Goal: Obtain resource: Obtain resource

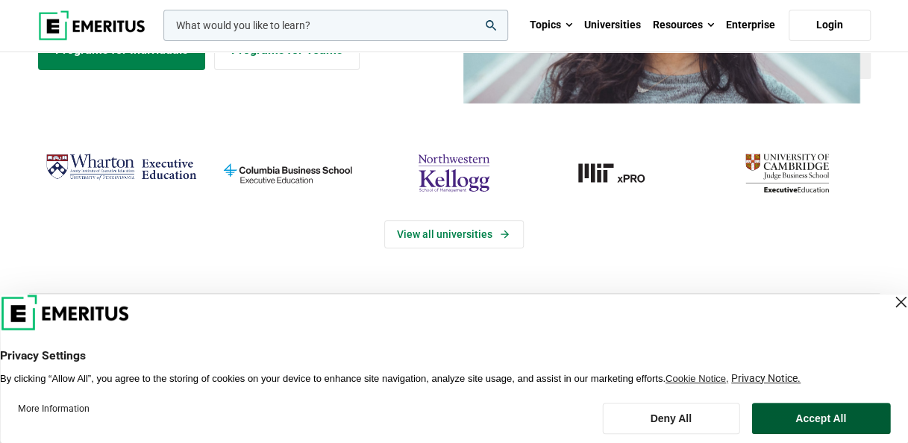
click at [808, 419] on button "Accept All" at bounding box center [820, 418] width 139 height 31
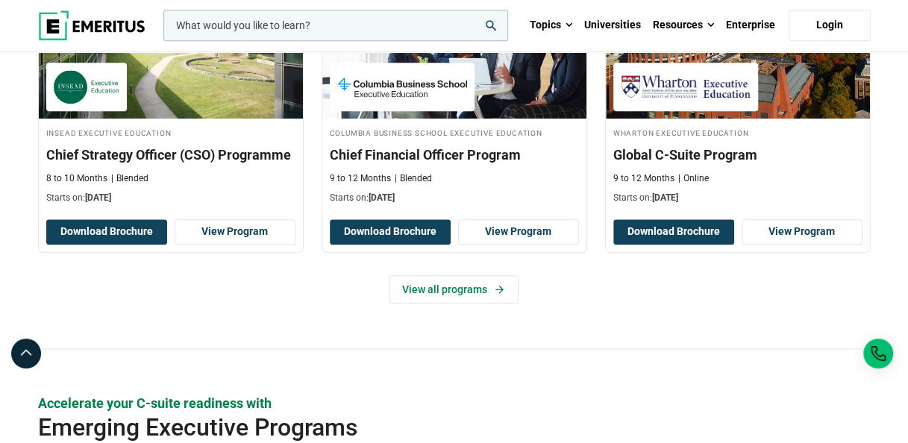
scroll to position [671, 0]
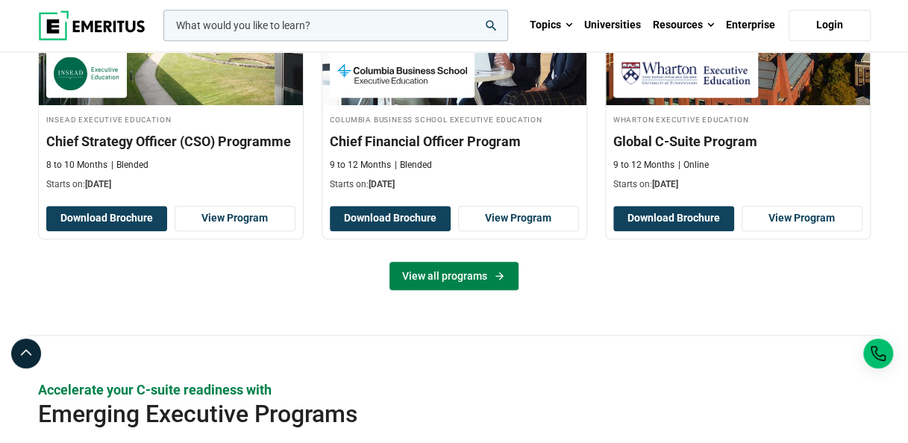
click at [501, 276] on icon at bounding box center [499, 276] width 13 height 12
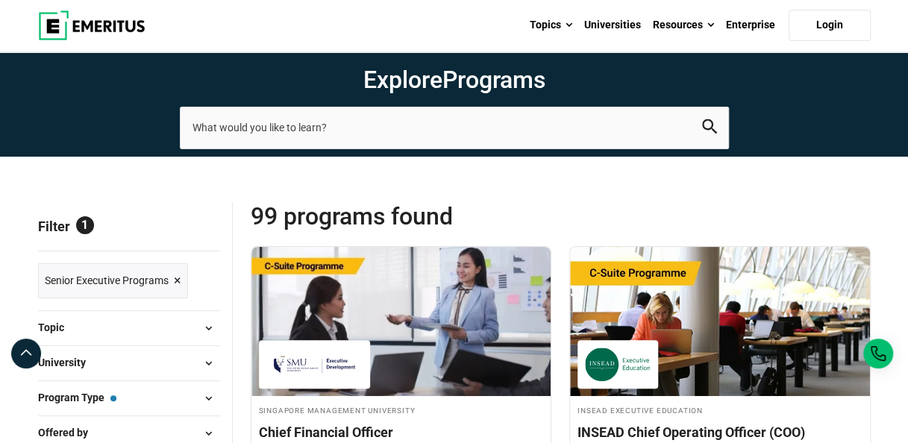
scroll to position [155, 0]
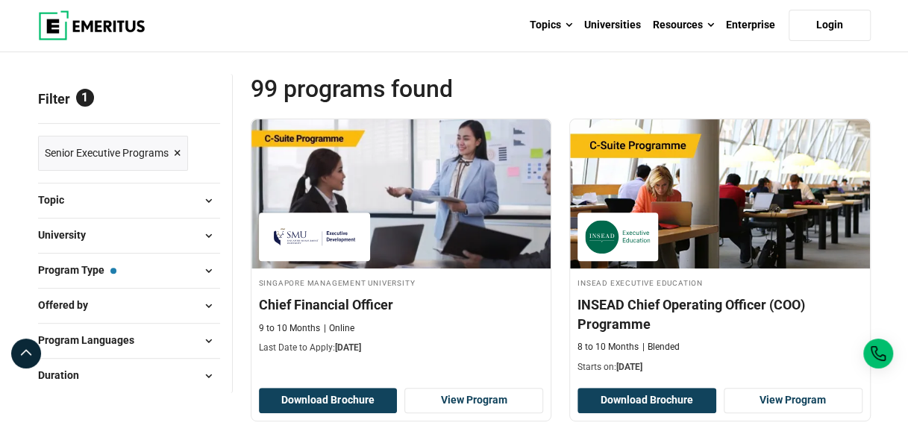
click at [210, 266] on span at bounding box center [209, 271] width 22 height 22
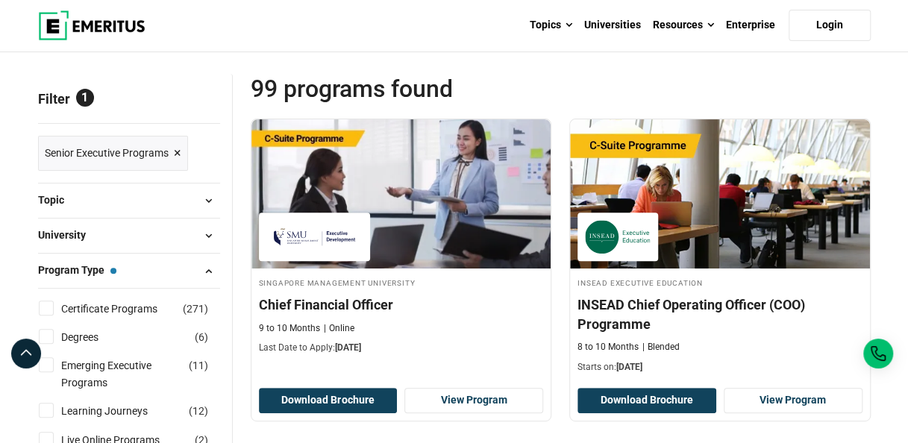
click at [210, 266] on span at bounding box center [209, 271] width 22 height 22
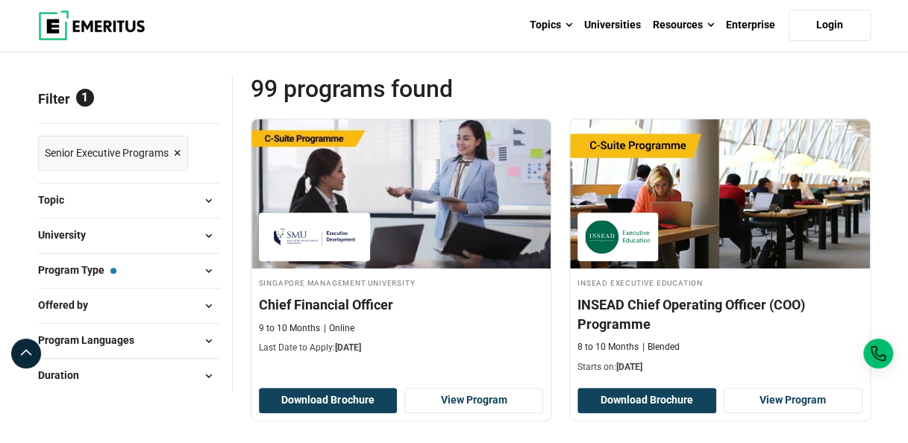
click at [204, 374] on span at bounding box center [209, 376] width 22 height 22
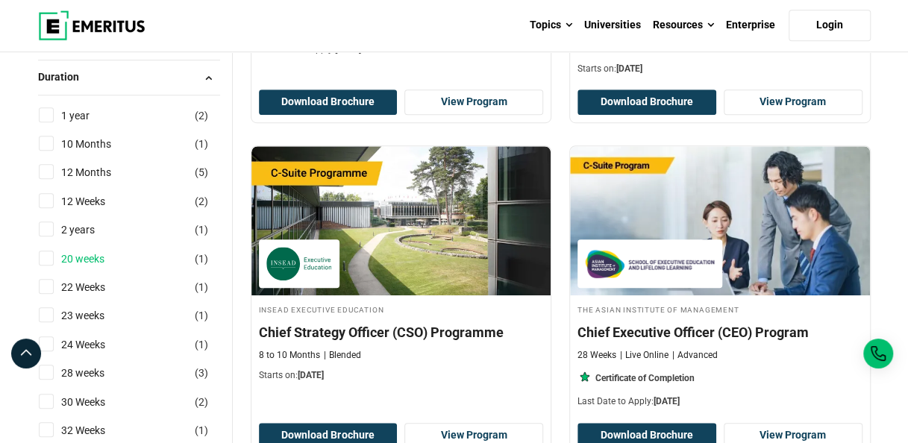
scroll to position [528, 0]
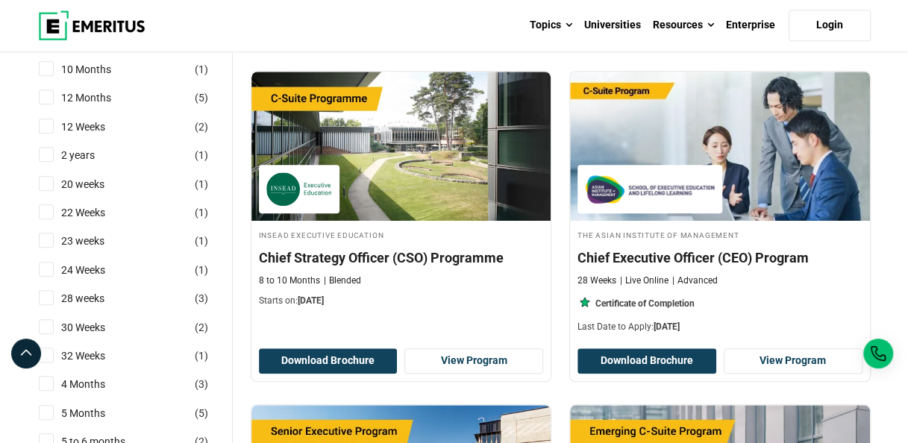
click at [53, 122] on div "12 Weeks ( 2 )" at bounding box center [129, 127] width 182 height 16
click at [51, 120] on input "12 Weeks ( 2 )" at bounding box center [46, 126] width 15 height 15
checkbox input "true"
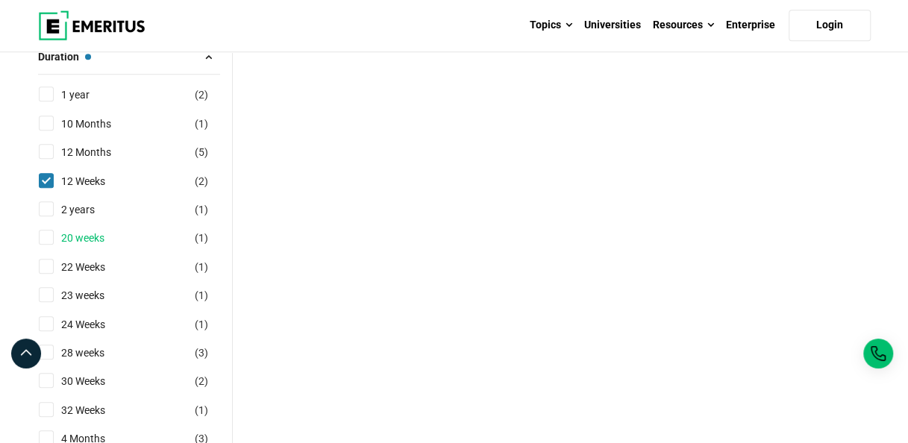
scroll to position [522, 0]
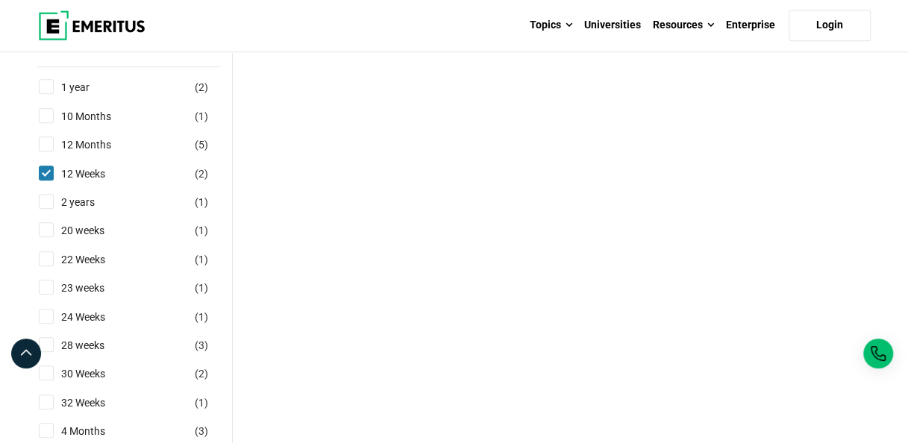
click at [44, 231] on input "20 weeks ( 1 )" at bounding box center [46, 229] width 15 height 15
checkbox input "true"
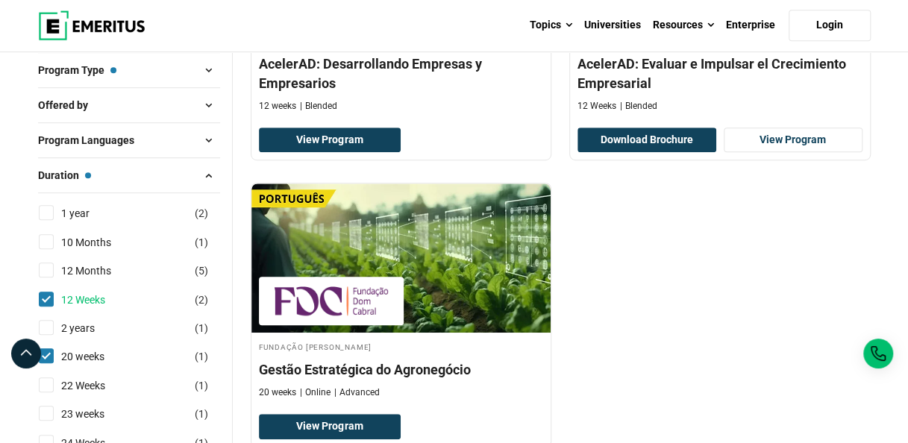
scroll to position [373, 0]
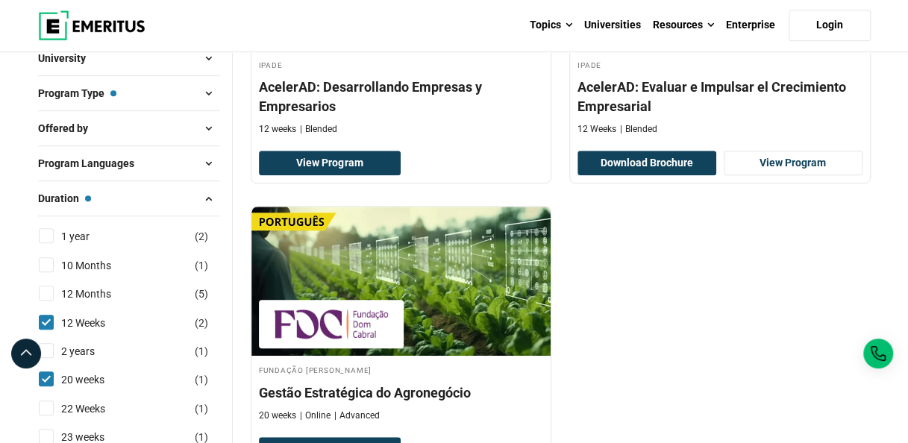
click at [142, 200] on button "Duration — 12 Weeks, 20 weeks" at bounding box center [129, 198] width 182 height 22
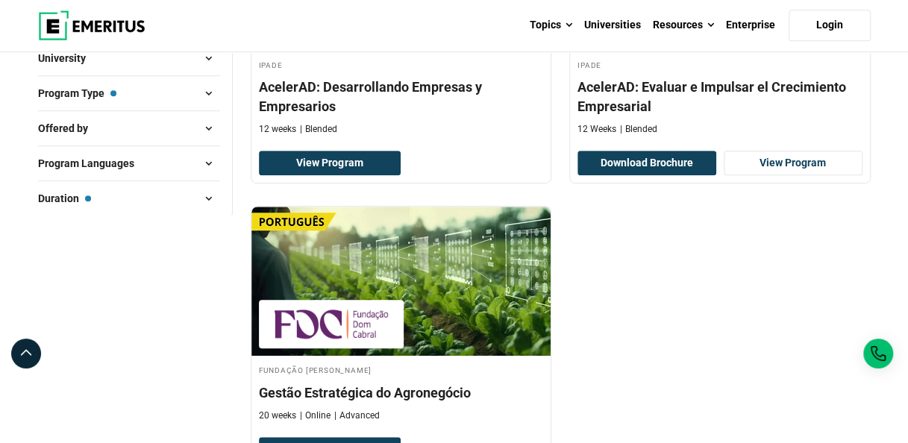
click at [213, 158] on span at bounding box center [209, 163] width 22 height 22
click at [213, 159] on span at bounding box center [209, 163] width 22 height 22
click at [208, 127] on span at bounding box center [209, 128] width 22 height 22
click at [210, 84] on span at bounding box center [209, 93] width 22 height 22
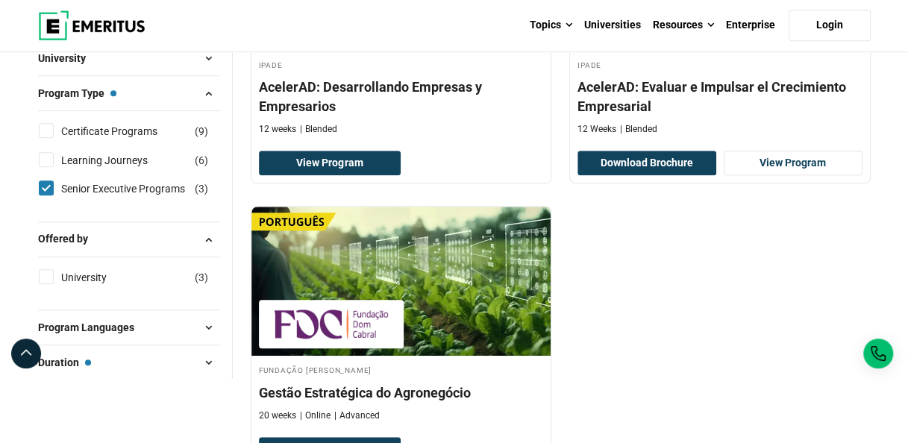
click at [45, 128] on input "Certificate Programs ( 9 )" at bounding box center [46, 130] width 15 height 15
checkbox input "true"
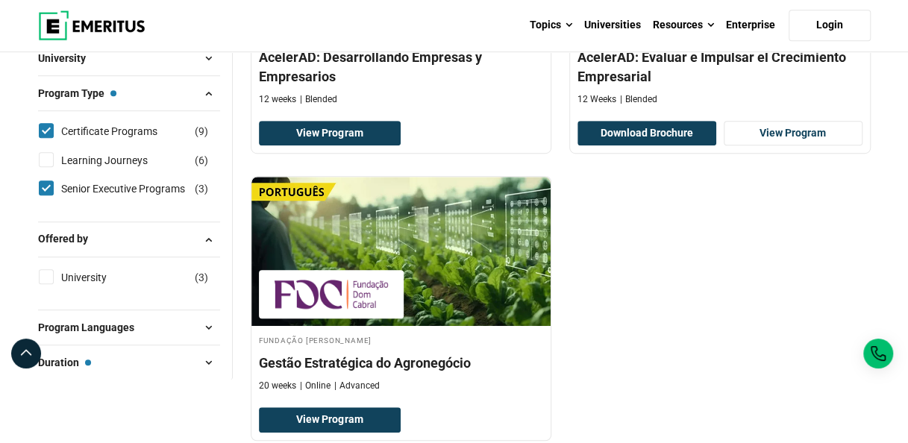
scroll to position [427, 0]
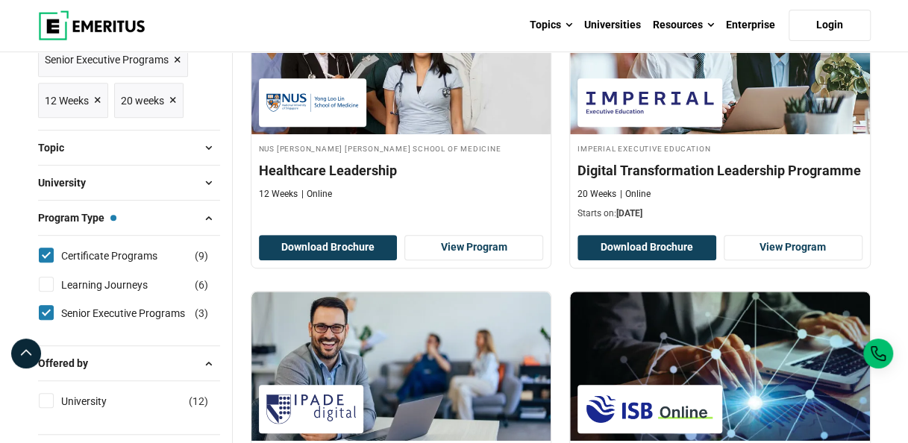
scroll to position [373, 0]
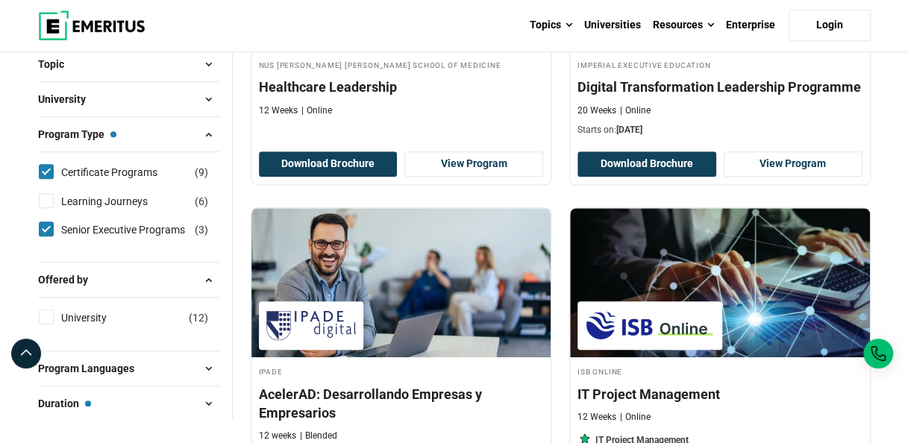
click at [178, 403] on button "Duration — 12 Weeks, 20 weeks" at bounding box center [129, 403] width 182 height 22
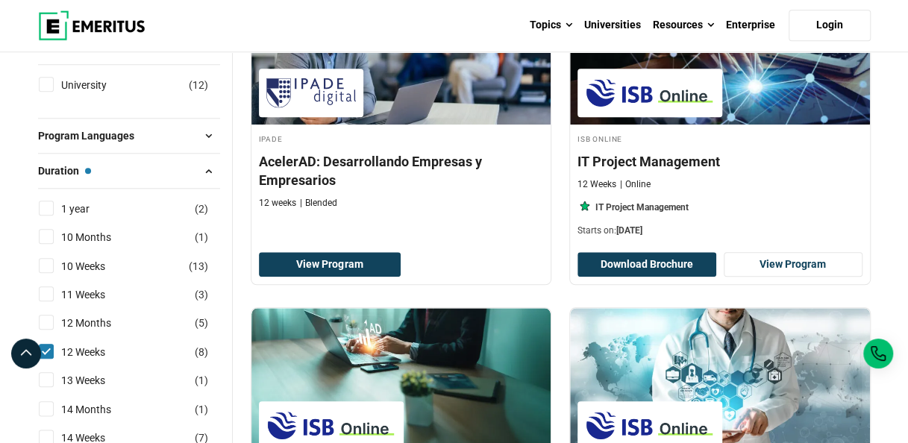
scroll to position [671, 0]
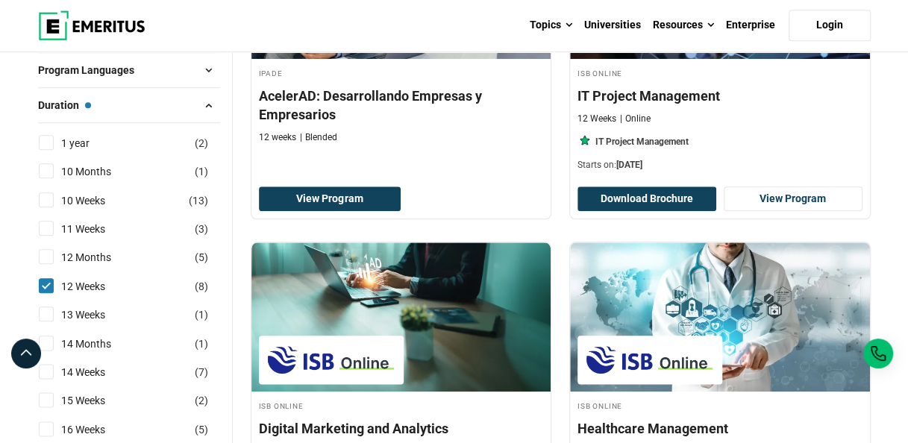
click at [54, 281] on div "12 Weeks ( 8 )" at bounding box center [129, 286] width 182 height 16
click at [49, 281] on input "12 Weeks ( 8 )" at bounding box center [46, 285] width 15 height 15
checkbox input "false"
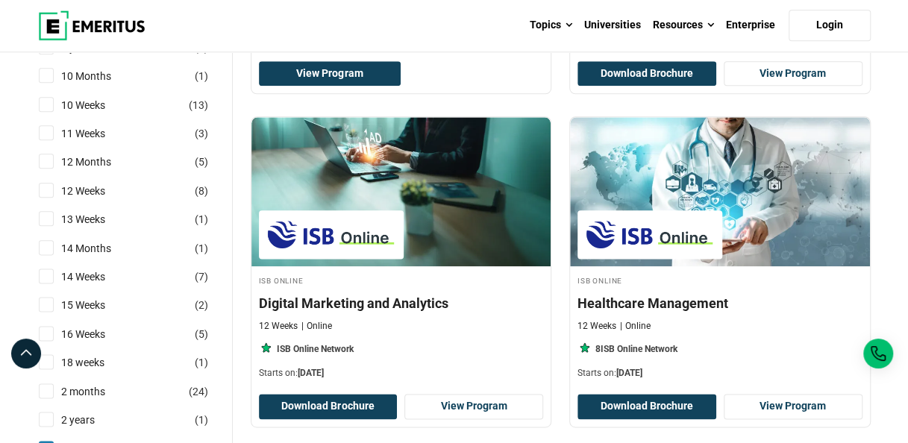
scroll to position [821, 0]
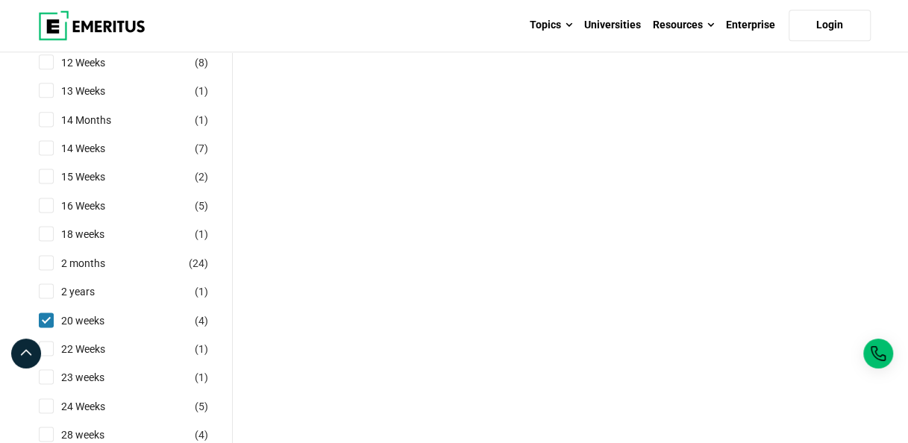
scroll to position [970, 0]
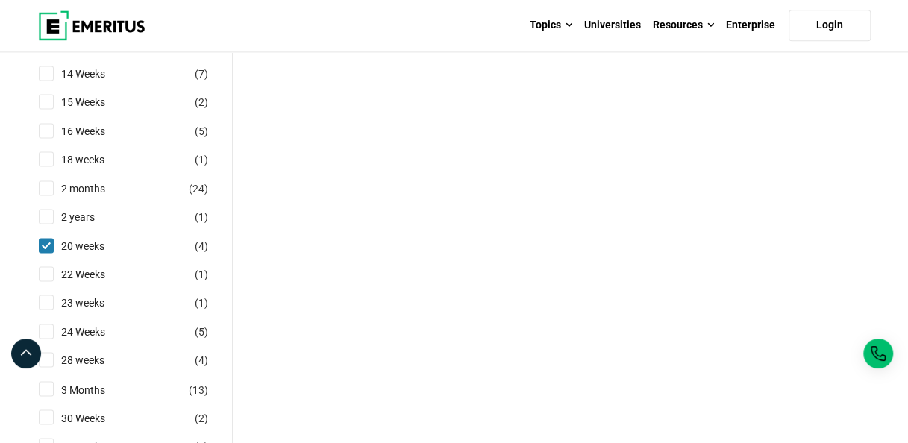
click at [45, 241] on input "20 weeks ( 4 )" at bounding box center [46, 245] width 15 height 15
checkbox input "false"
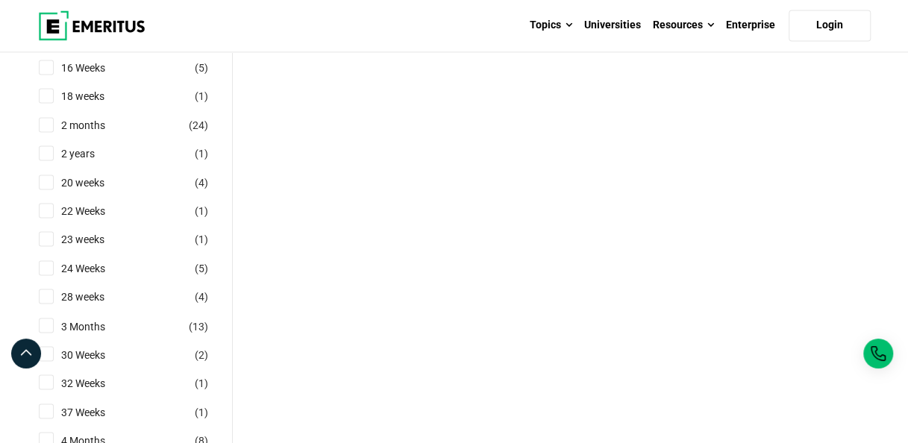
scroll to position [895, 0]
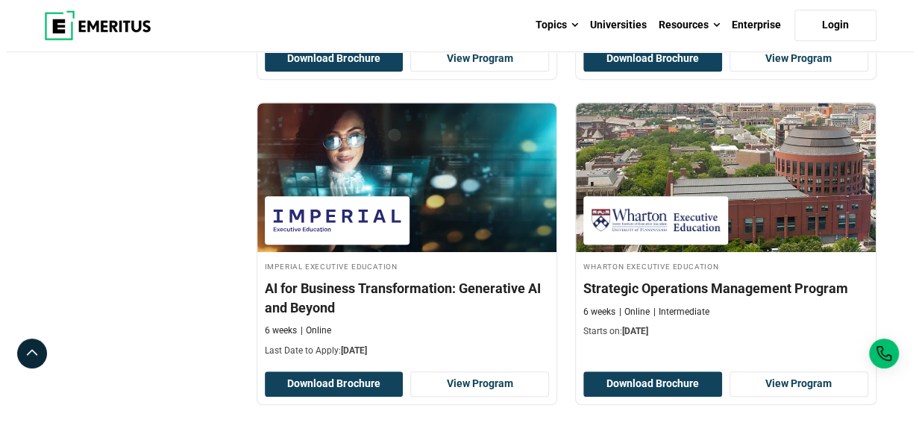
scroll to position [3059, 0]
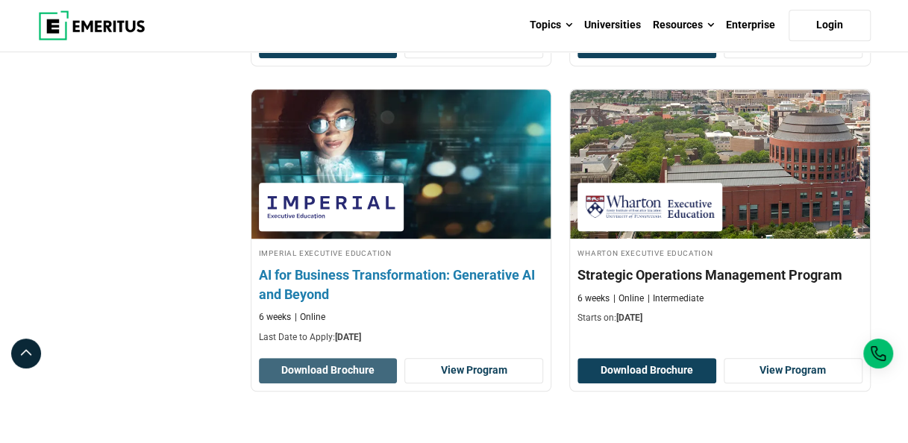
click at [361, 366] on button "Download Brochure" at bounding box center [328, 370] width 139 height 25
